Goal: Navigation & Orientation: Find specific page/section

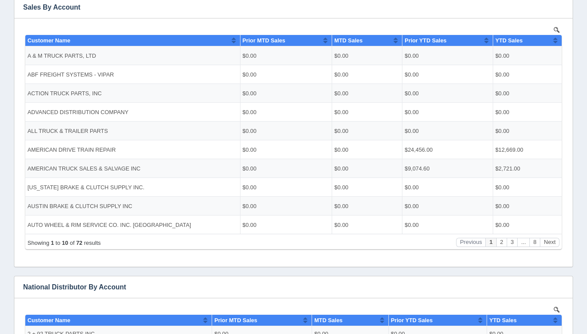
scroll to position [178, 0]
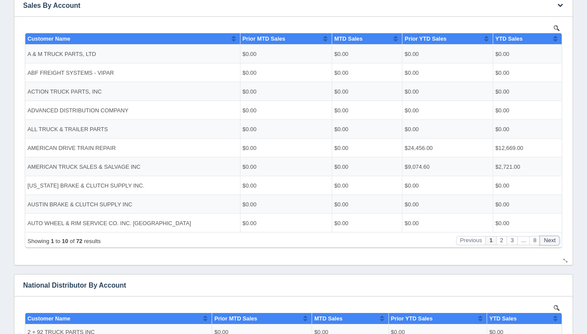
click at [547, 240] on button "Next" at bounding box center [550, 239] width 20 height 9
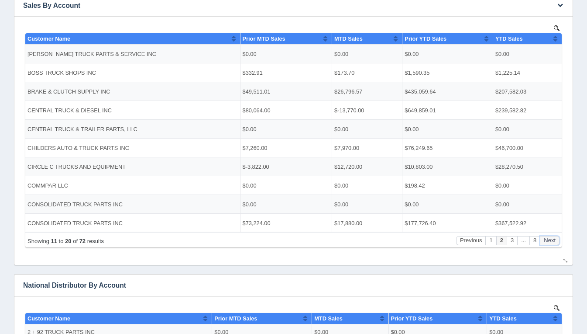
click at [547, 240] on button "Next" at bounding box center [550, 239] width 20 height 9
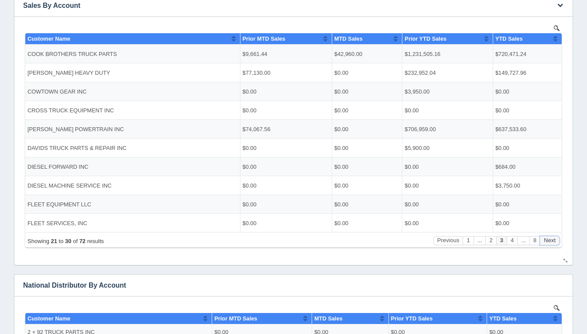
click at [547, 240] on button "Next" at bounding box center [550, 239] width 20 height 9
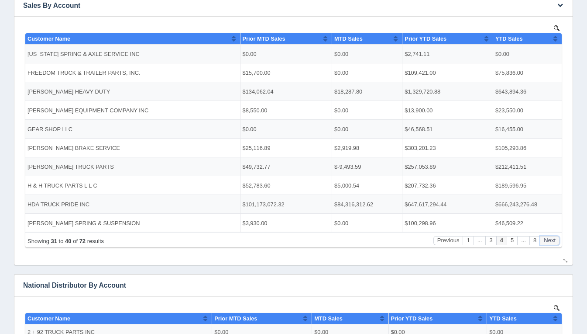
click at [547, 240] on button "Next" at bounding box center [550, 239] width 20 height 9
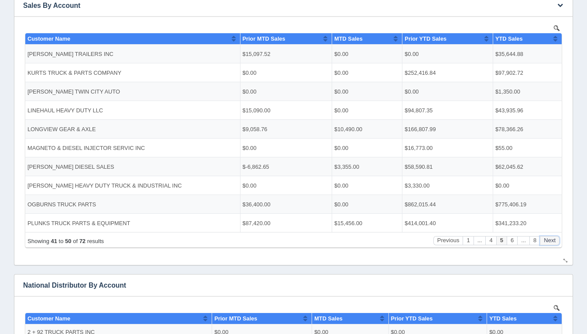
click at [547, 240] on button "Next" at bounding box center [550, 239] width 20 height 9
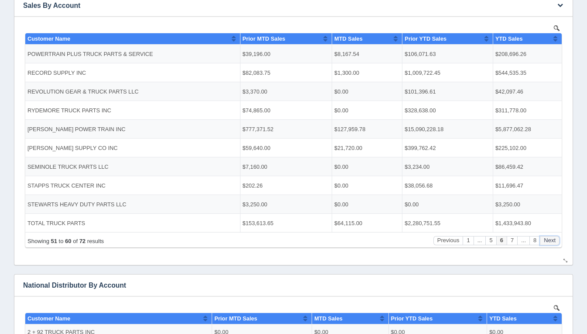
click at [547, 240] on button "Next" at bounding box center [550, 239] width 20 height 9
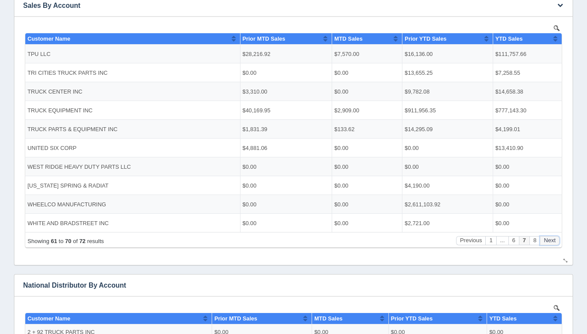
click at [547, 240] on button "Next" at bounding box center [550, 239] width 20 height 9
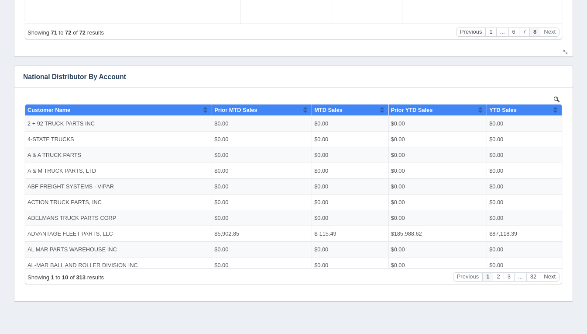
scroll to position [403, 0]
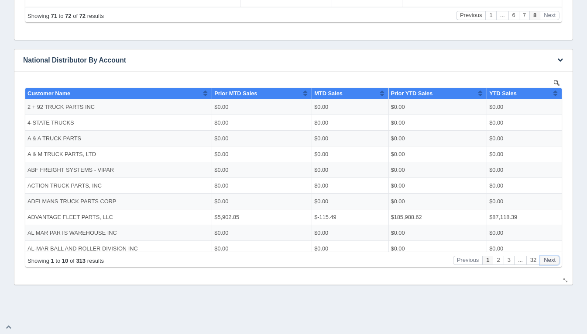
click at [554, 262] on button "Next" at bounding box center [550, 259] width 20 height 9
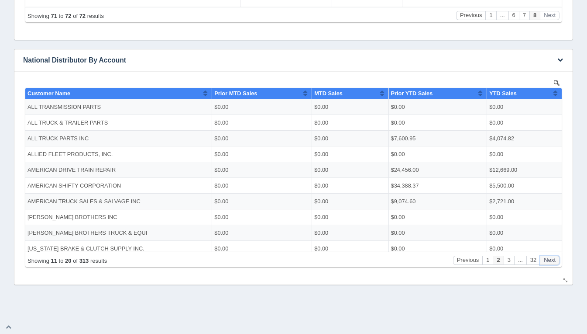
click at [554, 262] on button "Next" at bounding box center [550, 259] width 20 height 9
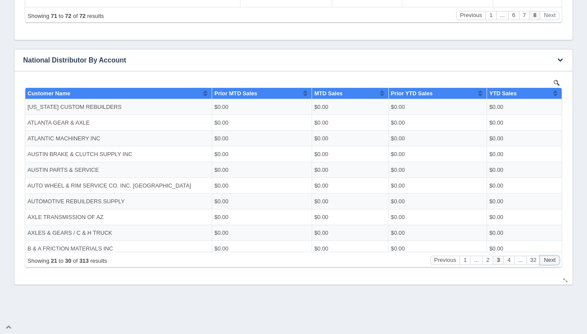
click at [554, 262] on button "Next" at bounding box center [550, 259] width 20 height 9
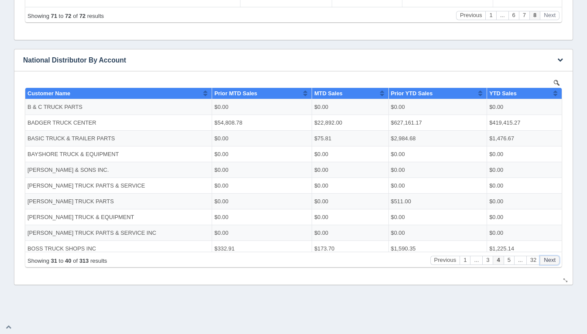
click at [554, 262] on button "Next" at bounding box center [550, 259] width 20 height 9
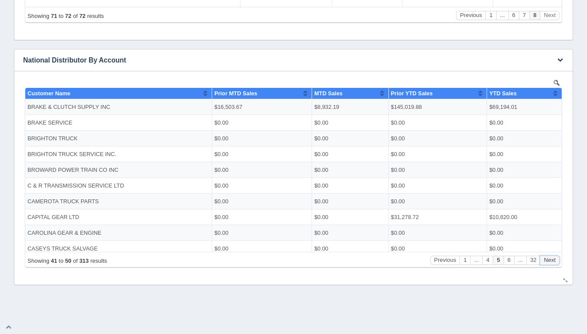
click at [554, 262] on button "Next" at bounding box center [550, 259] width 20 height 9
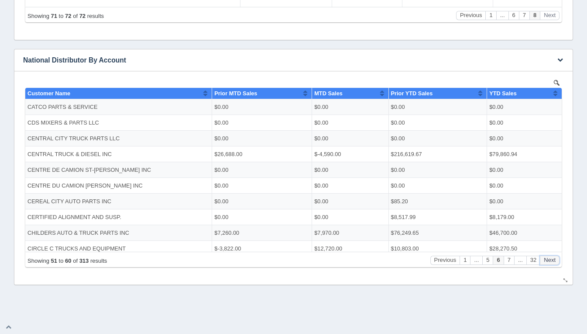
click at [554, 262] on button "Next" at bounding box center [550, 259] width 20 height 9
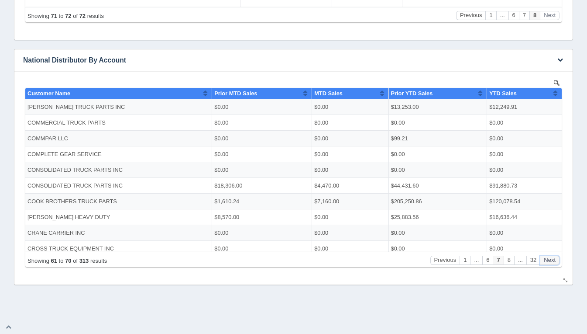
click at [554, 262] on button "Next" at bounding box center [550, 259] width 20 height 9
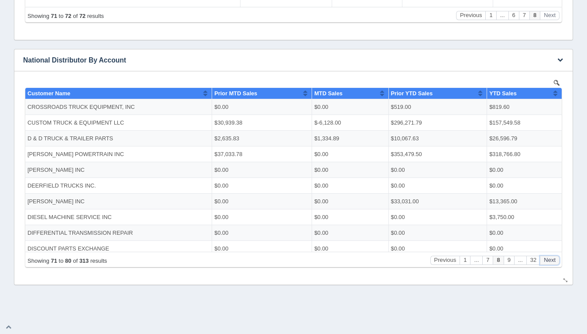
click at [554, 262] on button "Next" at bounding box center [550, 259] width 20 height 9
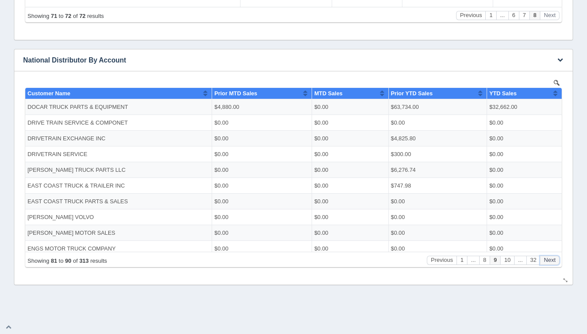
click at [554, 262] on button "Next" at bounding box center [550, 259] width 20 height 9
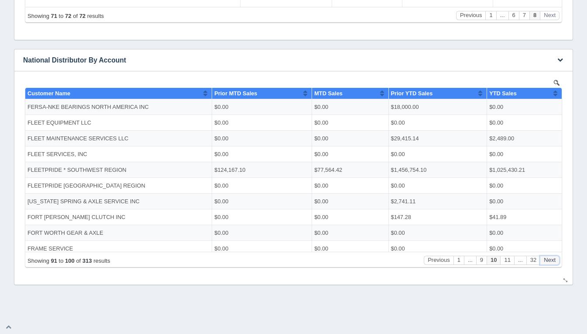
click at [554, 262] on button "Next" at bounding box center [550, 259] width 20 height 9
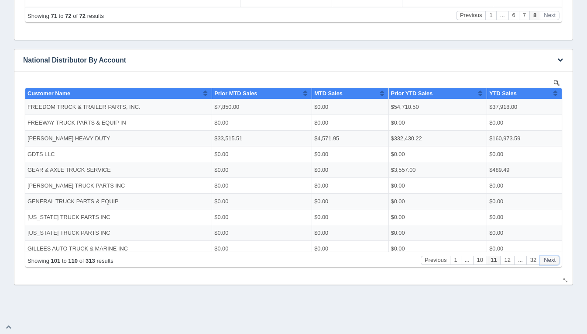
click at [554, 262] on button "Next" at bounding box center [550, 259] width 20 height 9
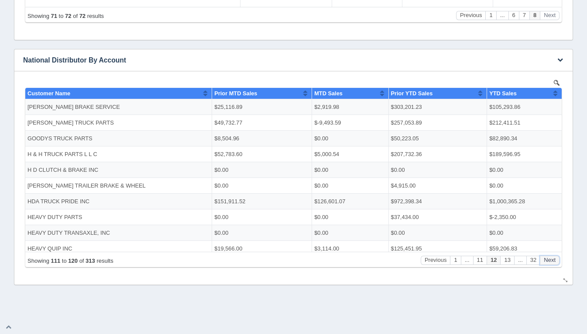
click at [554, 262] on button "Next" at bounding box center [550, 259] width 20 height 9
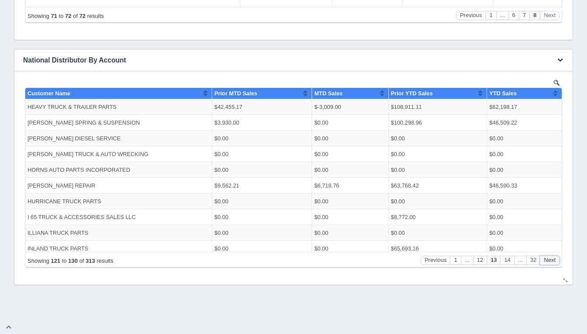
click at [554, 262] on button "Next" at bounding box center [550, 259] width 20 height 9
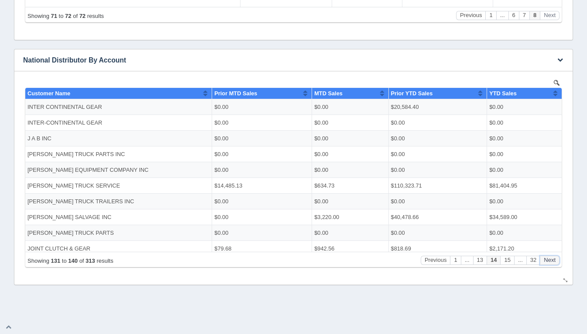
click at [554, 262] on button "Next" at bounding box center [550, 259] width 20 height 9
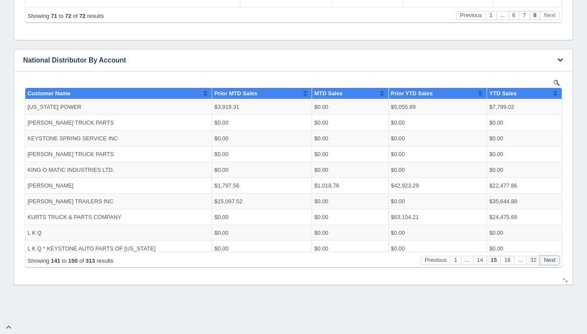
click at [554, 262] on button "Next" at bounding box center [550, 259] width 20 height 9
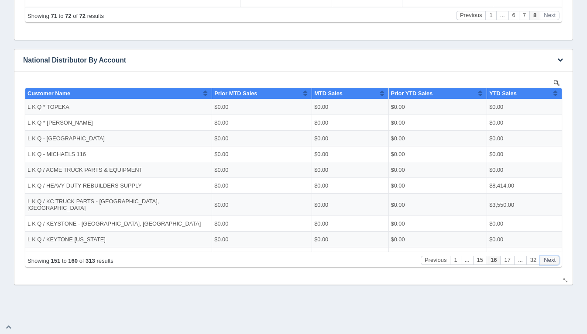
click at [554, 262] on button "Next" at bounding box center [550, 259] width 20 height 9
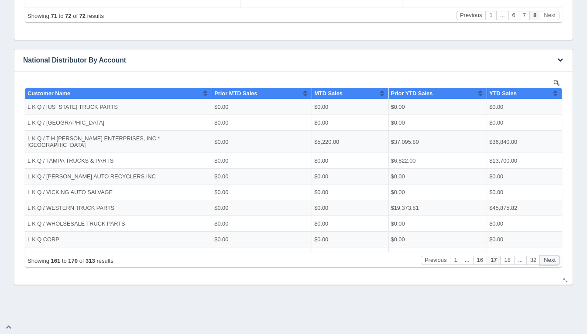
click at [554, 262] on button "Next" at bounding box center [550, 259] width 20 height 9
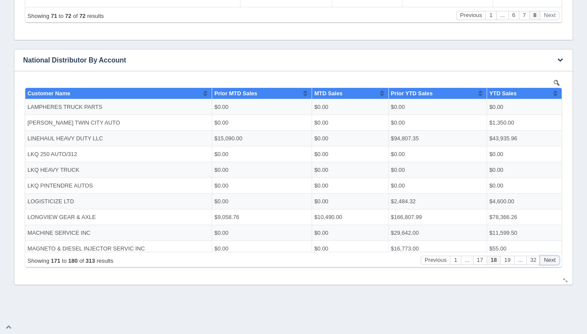
click at [554, 262] on button "Next" at bounding box center [550, 259] width 20 height 9
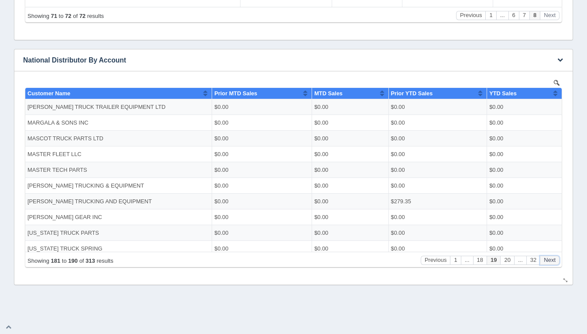
click at [554, 262] on button "Next" at bounding box center [550, 259] width 20 height 9
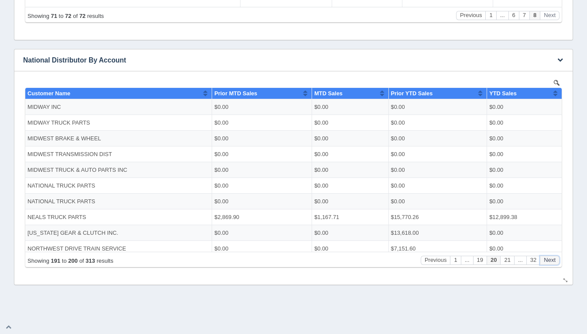
click at [554, 262] on button "Next" at bounding box center [550, 259] width 20 height 9
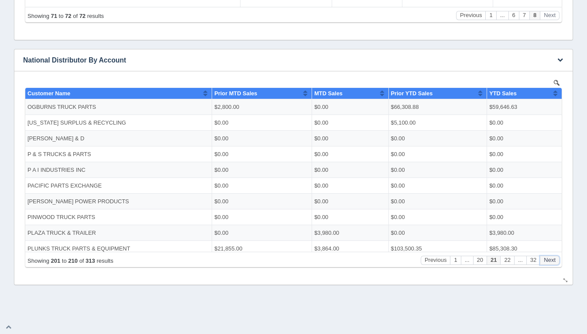
click at [554, 262] on button "Next" at bounding box center [550, 259] width 20 height 9
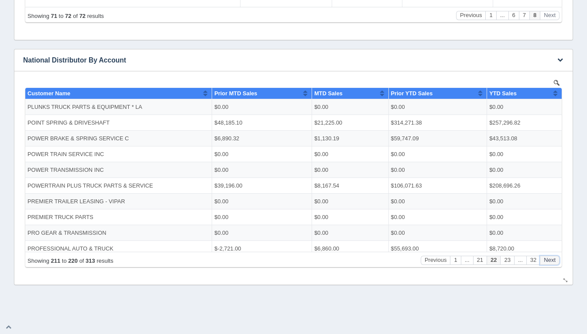
click at [554, 262] on button "Next" at bounding box center [550, 259] width 20 height 9
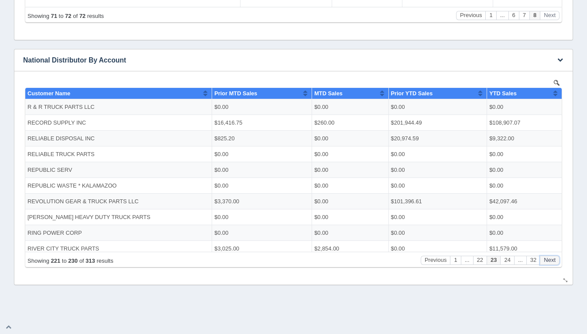
click at [554, 262] on button "Next" at bounding box center [550, 259] width 20 height 9
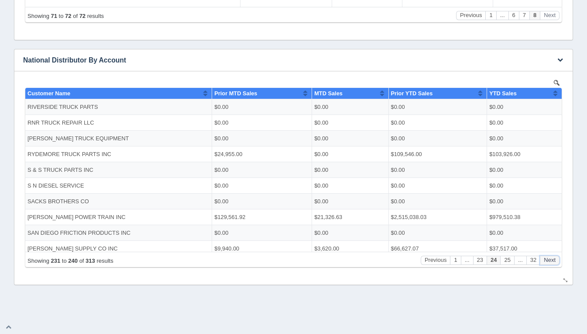
click at [554, 262] on button "Next" at bounding box center [550, 259] width 20 height 9
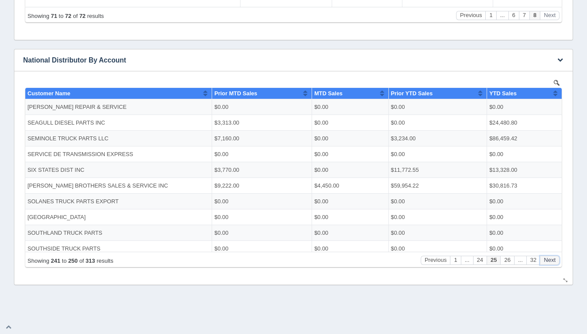
click at [554, 262] on button "Next" at bounding box center [550, 259] width 20 height 9
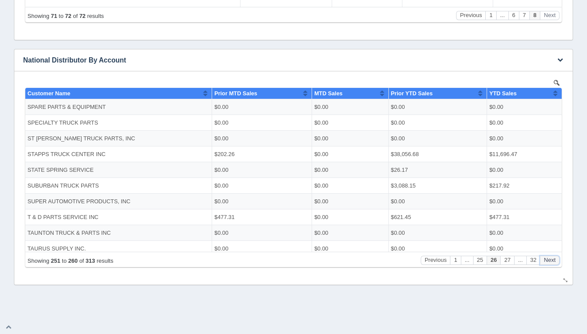
click at [554, 262] on button "Next" at bounding box center [550, 259] width 20 height 9
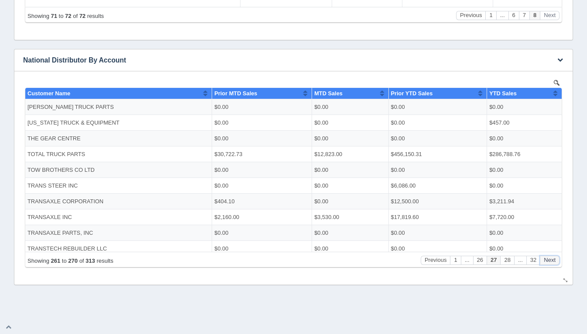
click at [554, 262] on button "Next" at bounding box center [550, 259] width 20 height 9
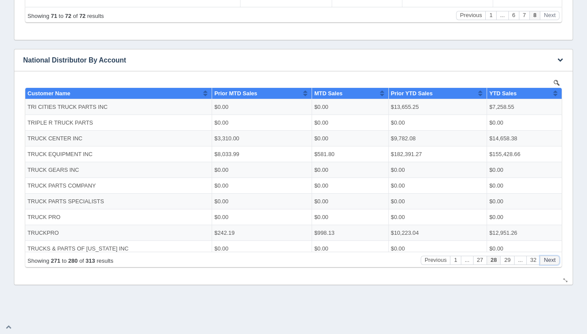
click at [554, 262] on button "Next" at bounding box center [550, 259] width 20 height 9
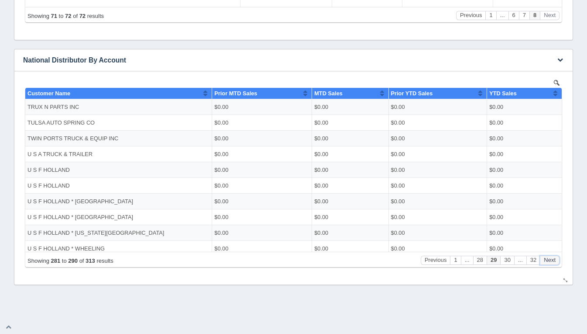
click at [554, 262] on button "Next" at bounding box center [550, 259] width 20 height 9
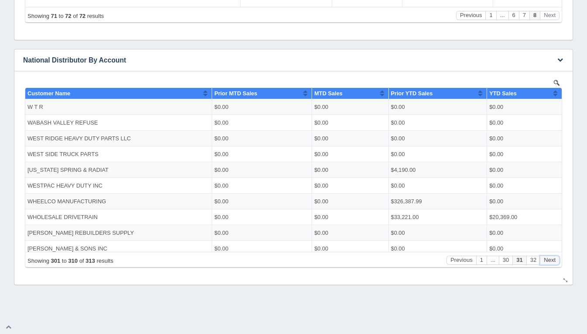
click at [554, 262] on button "Next" at bounding box center [550, 259] width 20 height 9
